Goal: Transaction & Acquisition: Purchase product/service

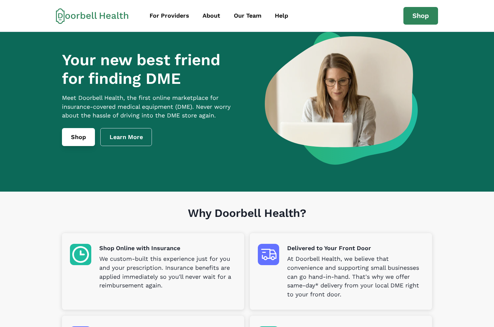
click at [82, 140] on link "Shop" at bounding box center [78, 137] width 33 height 18
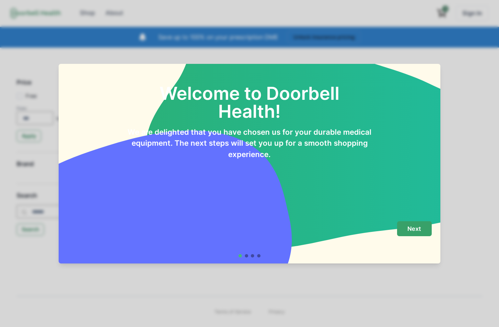
click at [422, 236] on button "Next" at bounding box center [414, 228] width 35 height 15
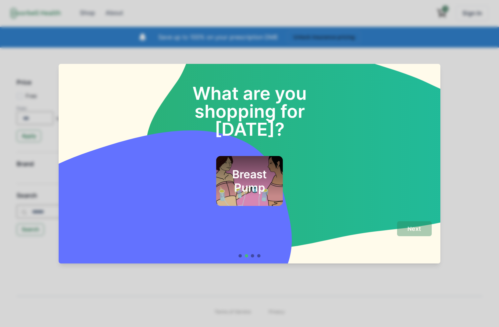
click at [228, 168] on h2 "Breast Pump" at bounding box center [249, 181] width 49 height 27
click at [396, 232] on div "Next" at bounding box center [249, 236] width 364 height 30
click at [402, 230] on button "Next" at bounding box center [414, 228] width 35 height 15
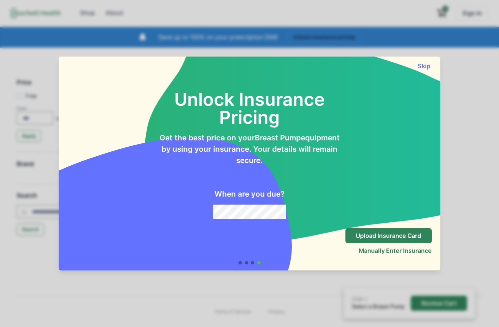
click at [425, 59] on div "Skip" at bounding box center [250, 63] width 382 height 13
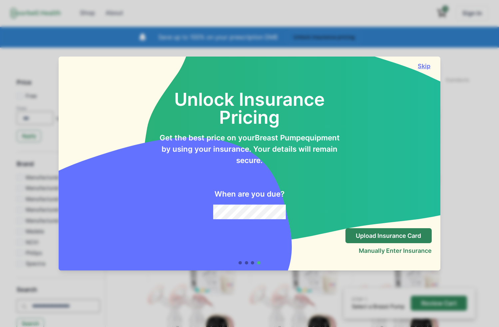
click at [427, 63] on button "Skip" at bounding box center [424, 66] width 15 height 7
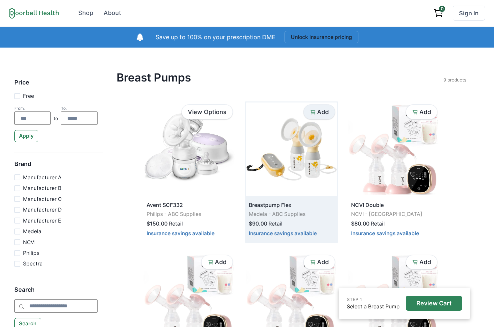
click at [320, 119] on button "Add" at bounding box center [319, 112] width 32 height 15
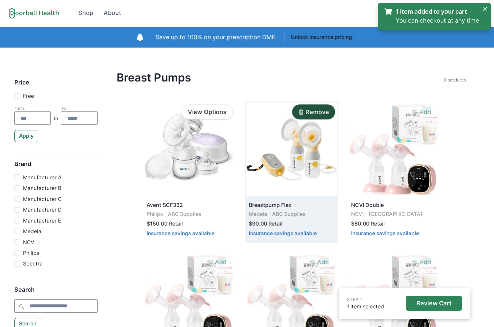
click at [439, 18] on link "1 item added to your cart You can checkout at any time" at bounding box center [431, 16] width 95 height 18
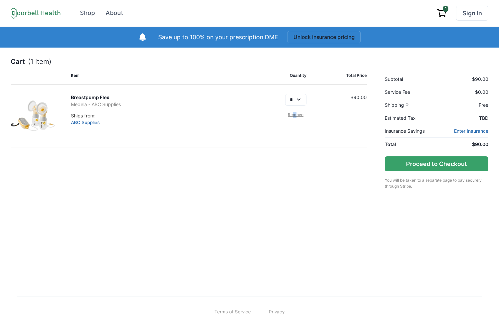
click at [295, 114] on link "Remove" at bounding box center [295, 115] width 21 height 6
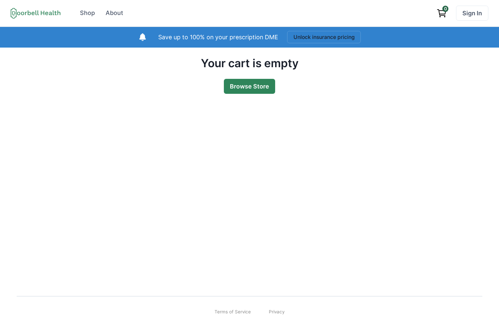
click at [249, 81] on link "Browse Store" at bounding box center [249, 86] width 51 height 15
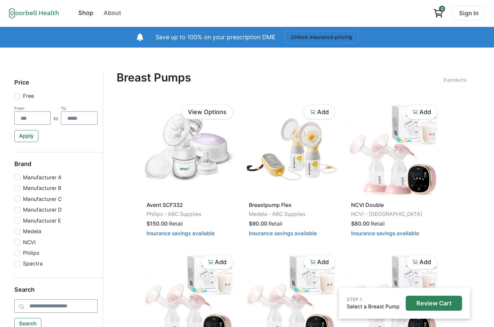
click at [78, 10] on link "Shop" at bounding box center [86, 13] width 24 height 15
click at [328, 36] on button "Unlock insurance pricing" at bounding box center [321, 37] width 74 height 12
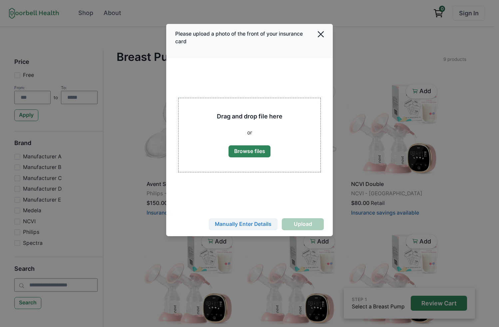
click at [241, 221] on button "Manually Enter Details" at bounding box center [243, 224] width 69 height 12
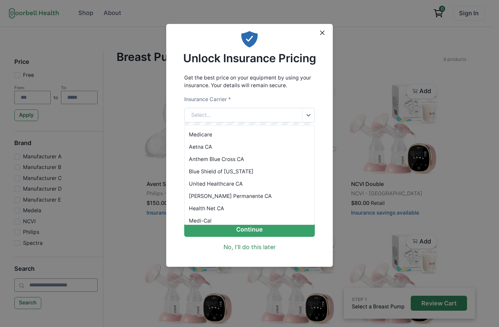
click at [249, 117] on div "Select..." at bounding box center [244, 115] width 118 height 14
click at [234, 160] on div "Anthem Blue Cross CA" at bounding box center [250, 159] width 130 height 12
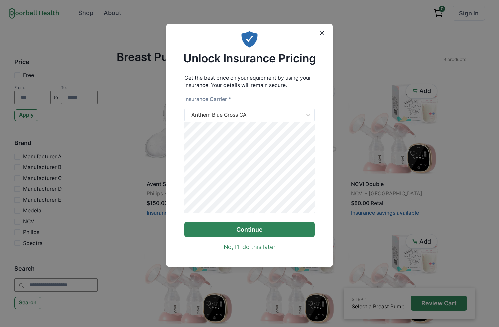
click at [257, 237] on button "Continue" at bounding box center [249, 229] width 131 height 15
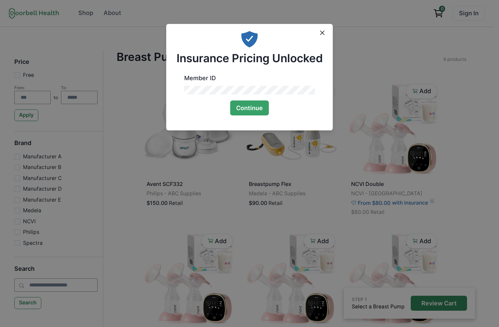
click at [253, 98] on div "Continue" at bounding box center [249, 105] width 131 height 21
click at [246, 103] on button "Continue" at bounding box center [249, 108] width 39 height 15
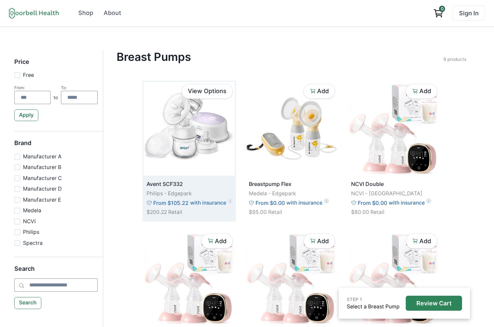
click at [216, 196] on p "Philips - Edgepark" at bounding box center [189, 194] width 85 height 8
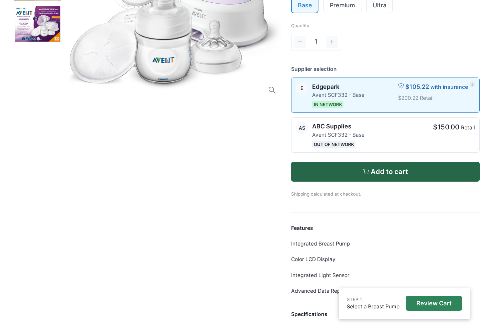
scroll to position [160, 0]
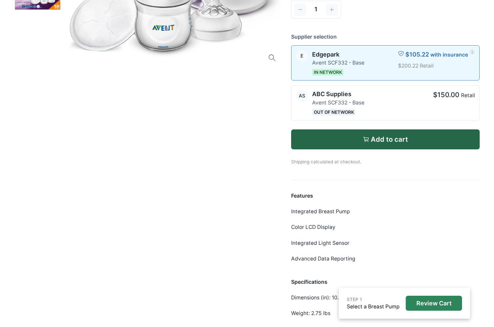
click at [383, 213] on div "Features Integrated Breast Pump Color LCD Display Integrated Light Sensor Advan…" at bounding box center [385, 255] width 189 height 126
click at [376, 104] on div at bounding box center [399, 103] width 60 height 26
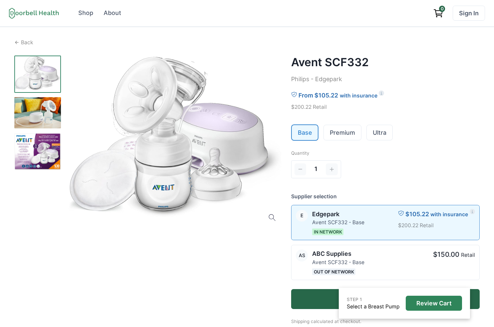
click at [440, 10] on span "0" at bounding box center [442, 9] width 6 height 6
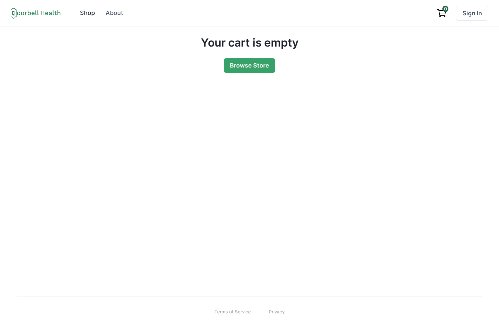
click at [90, 15] on div "Shop" at bounding box center [87, 13] width 15 height 9
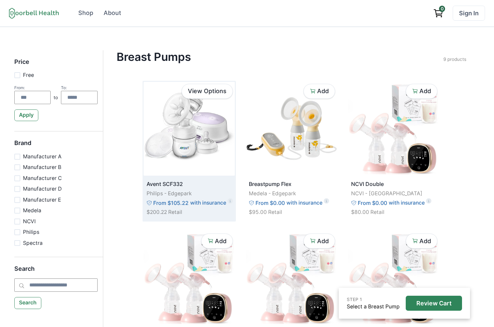
click at [183, 154] on img at bounding box center [189, 129] width 91 height 94
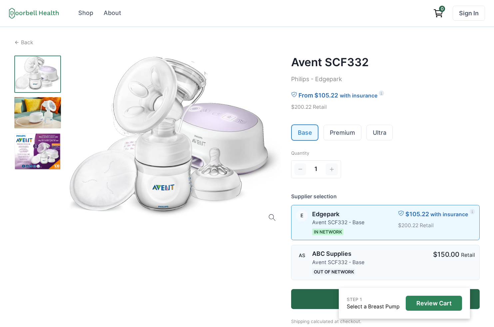
click at [392, 255] on div at bounding box center [399, 263] width 60 height 26
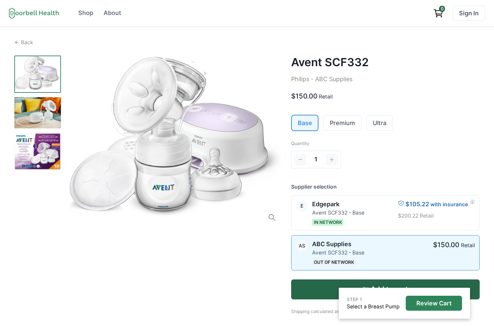
scroll to position [120, 0]
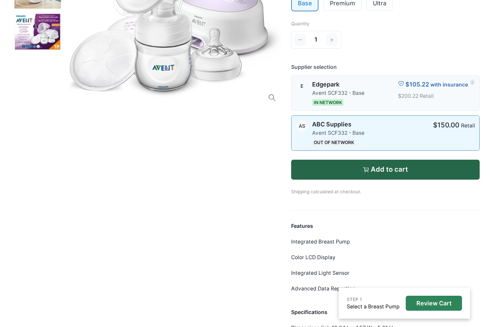
click at [381, 107] on div "E [GEOGRAPHIC_DATA] SCF332 - Base In Network $105.22 with insurance $200.22 Ret…" at bounding box center [385, 93] width 188 height 35
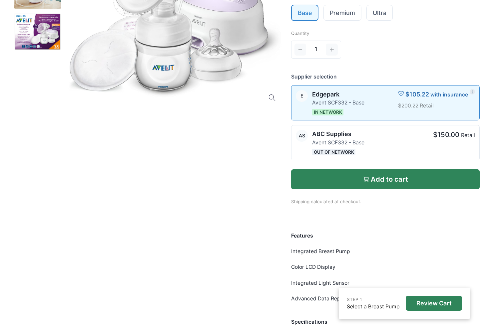
click at [405, 184] on button "Add to cart" at bounding box center [385, 180] width 189 height 20
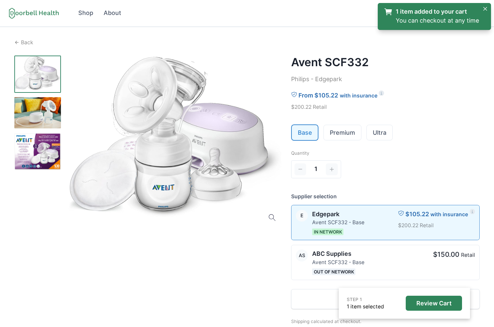
click at [421, 19] on link "1 item added to your cart You can checkout at any time" at bounding box center [431, 16] width 95 height 18
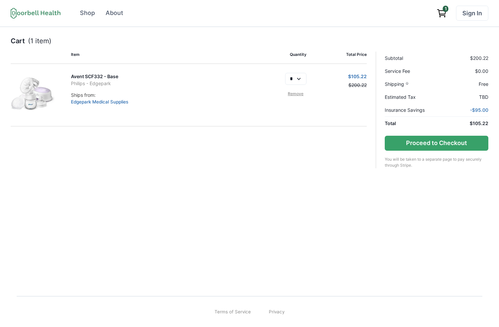
click at [300, 154] on main "Item Quantity Total Price Avent SCF332 - Base Philips - Edgepark Ships from: Ed…" at bounding box center [189, 110] width 356 height 117
drag, startPoint x: 171, startPoint y: 141, endPoint x: 142, endPoint y: 76, distance: 71.7
click at [170, 139] on main "Item Quantity Total Price Avent SCF332 - Base Philips - Edgepark Ships from: Ed…" at bounding box center [189, 110] width 356 height 117
